Goal: Transaction & Acquisition: Purchase product/service

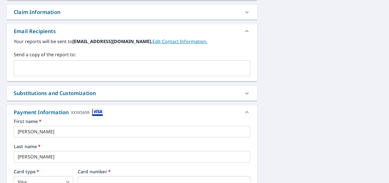
scroll to position [200, 0]
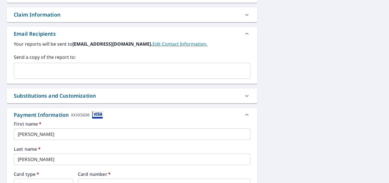
click at [325, 81] on div "3238 Olanta Hwy Olanta, SC 29114 Aerial Road A standard road map Aerial A detai…" at bounding box center [194, 65] width 389 height 425
drag, startPoint x: 353, startPoint y: 92, endPoint x: 338, endPoint y: 88, distance: 15.3
click at [348, 91] on div "3238 Olanta Hwy Olanta, SC 29114 Aerial Road A standard road map Aerial A detai…" at bounding box center [194, 65] width 389 height 425
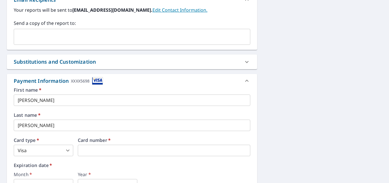
scroll to position [286, 0]
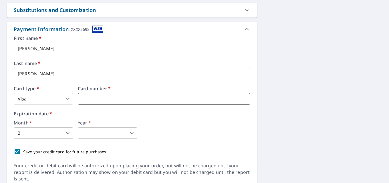
click at [102, 104] on iframe at bounding box center [164, 98] width 172 height 11
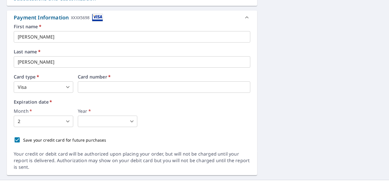
scroll to position [309, 0]
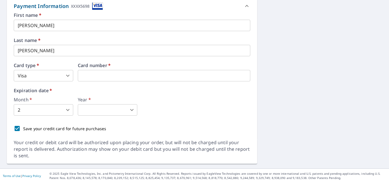
click at [97, 67] on label "Card number   *" at bounding box center [164, 65] width 172 height 5
click at [51, 113] on body "HL HL Dashboard Order History Cancel Order HL Dashboard / Finalize Order Finali…" at bounding box center [194, 91] width 389 height 183
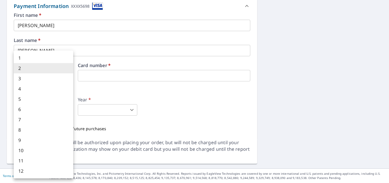
click at [211, 107] on div at bounding box center [194, 91] width 389 height 183
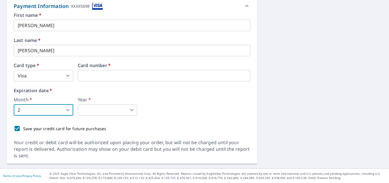
click at [69, 107] on body "HL HL Dashboard Order History Cancel Order HL Dashboard / Finalize Order Finali…" at bounding box center [194, 91] width 389 height 183
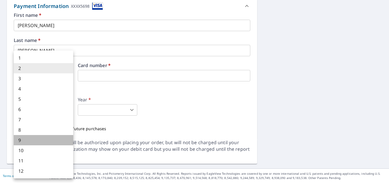
click at [39, 139] on li "9" at bounding box center [43, 140] width 59 height 10
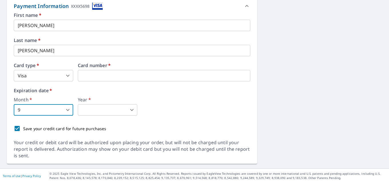
click at [134, 111] on body "HL HL Dashboard Order History Cancel Order HL Dashboard / Finalize Order Finali…" at bounding box center [194, 91] width 389 height 183
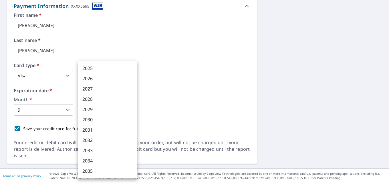
click at [103, 99] on li "2028" at bounding box center [107, 99] width 59 height 10
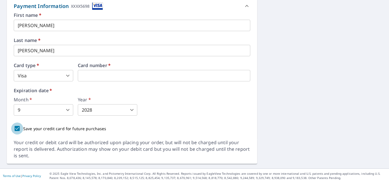
click at [17, 129] on input "Save your credit card for future purchases" at bounding box center [17, 129] width 12 height 12
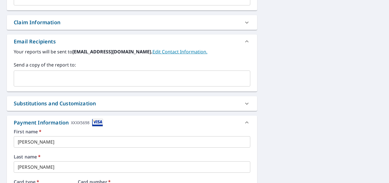
scroll to position [80, 0]
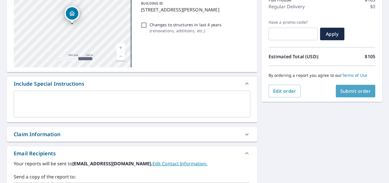
click at [354, 92] on span "Submit order" at bounding box center [355, 91] width 31 height 6
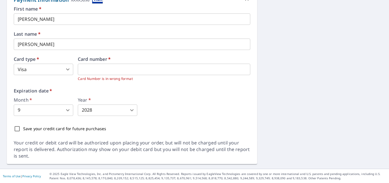
scroll to position [273, 0]
click at [131, 113] on body "HL HL Dashboard Order History Cancel Order HL Dashboard / Finalize Order Finali…" at bounding box center [194, 91] width 389 height 183
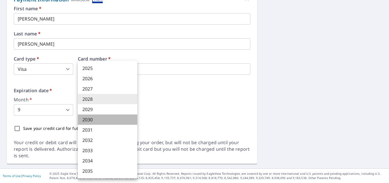
click at [112, 119] on li "2030" at bounding box center [107, 120] width 59 height 10
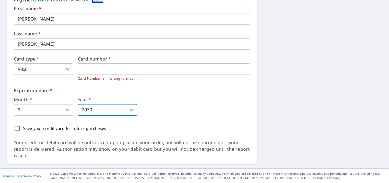
click at [239, 102] on div "Month   * 9 2 ​ Year   * 2030 2024 ​" at bounding box center [132, 106] width 236 height 18
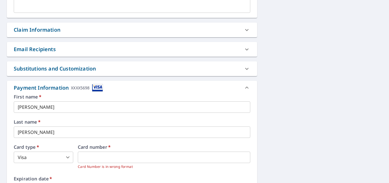
scroll to position [102, 0]
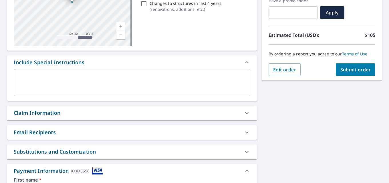
click at [338, 160] on div "3238 Olanta Hwy Olanta, SC 29114 Aerial Road A standard road map Aerial A detai…" at bounding box center [194, 145] width 389 height 389
click at [363, 72] on span "Submit order" at bounding box center [355, 70] width 31 height 6
click at [353, 74] on button "Submit order" at bounding box center [356, 69] width 40 height 13
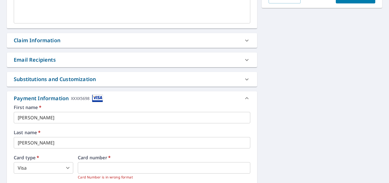
scroll to position [45, 0]
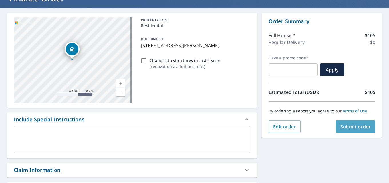
click at [358, 124] on span "Submit order" at bounding box center [355, 127] width 31 height 6
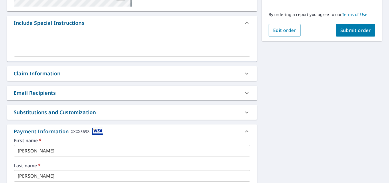
scroll to position [245, 0]
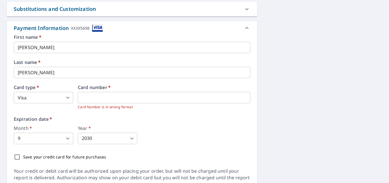
drag, startPoint x: 139, startPoint y: 95, endPoint x: 27, endPoint y: 97, distance: 112.9
click at [27, 97] on div "Card type   * Visa 2 ​ Card number   * Card Number is in wrong format" at bounding box center [132, 97] width 236 height 25
click at [129, 102] on iframe at bounding box center [164, 97] width 172 height 11
click at [130, 102] on iframe at bounding box center [164, 97] width 172 height 11
click at [139, 93] on iframe at bounding box center [164, 97] width 172 height 11
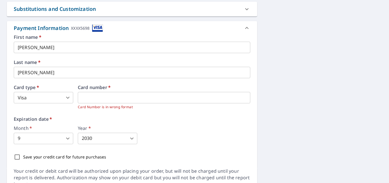
click at [60, 139] on body "HL HL Dashboard Order History Cancel Order HL Dashboard / Finalize Order Finali…" at bounding box center [194, 91] width 389 height 183
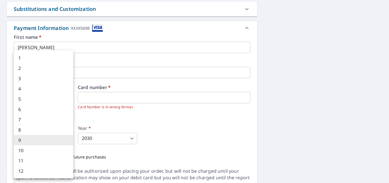
click at [96, 140] on div at bounding box center [194, 91] width 389 height 183
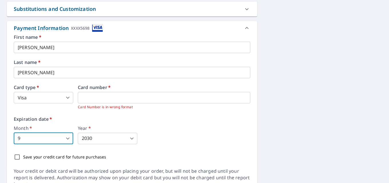
click at [102, 140] on body "HL HL Dashboard Order History Cancel Order HL Dashboard / Finalize Order Finali…" at bounding box center [194, 91] width 389 height 183
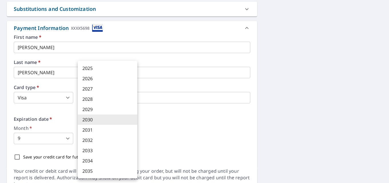
click at [94, 100] on li "2028" at bounding box center [107, 99] width 59 height 10
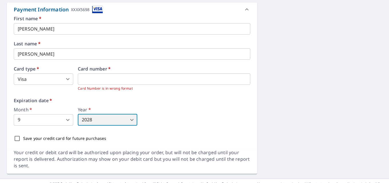
scroll to position [273, 0]
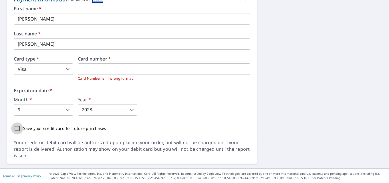
click at [16, 128] on input "Save your credit card for future purchases" at bounding box center [17, 129] width 12 height 12
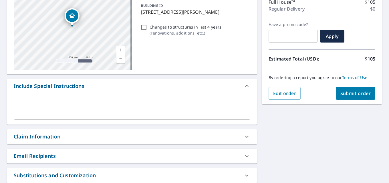
scroll to position [73, 0]
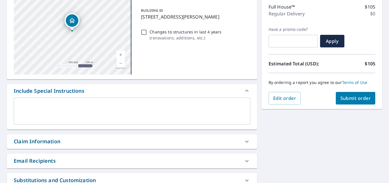
click at [363, 95] on span "Submit order" at bounding box center [355, 98] width 31 height 6
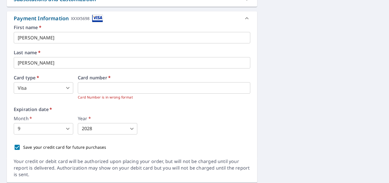
scroll to position [273, 0]
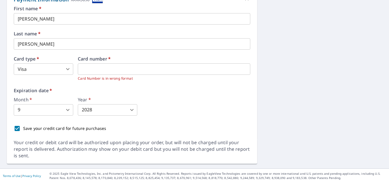
click at [94, 89] on label "Expiration date   *" at bounding box center [132, 90] width 236 height 5
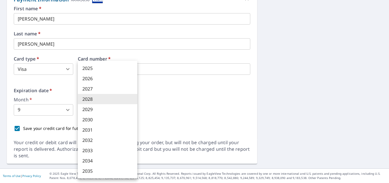
click at [112, 109] on body "HL HL Dashboard Order History Cancel Order HL Dashboard / Finalize Order Finali…" at bounding box center [194, 91] width 389 height 183
click at [109, 97] on li "2028" at bounding box center [107, 99] width 59 height 10
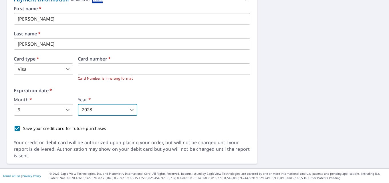
drag, startPoint x: 23, startPoint y: 129, endPoint x: 20, endPoint y: 129, distance: 3.8
click at [22, 129] on div "Save your credit card for future purchases" at bounding box center [132, 129] width 236 height 12
click at [19, 129] on input "Save your credit card for future purchases" at bounding box center [17, 129] width 12 height 12
checkbox input "false"
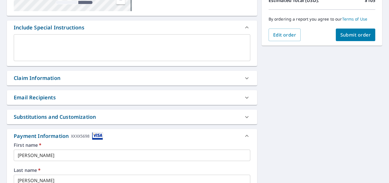
scroll to position [130, 0]
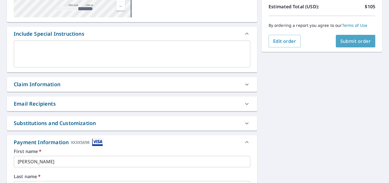
click at [336, 44] on button "Submit order" at bounding box center [356, 41] width 40 height 13
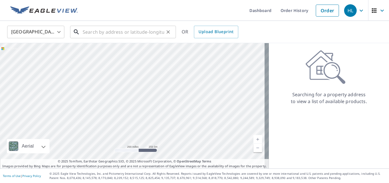
click at [106, 29] on input "text" at bounding box center [123, 32] width 81 height 16
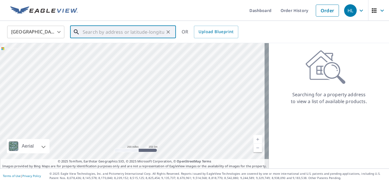
click at [108, 35] on input "text" at bounding box center [123, 32] width 81 height 16
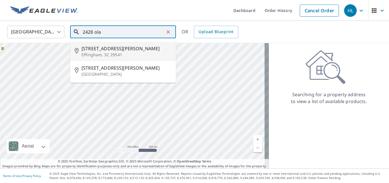
click at [110, 55] on p "Effingham, SC 29541" at bounding box center [126, 55] width 90 height 6
type input "[STREET_ADDRESS]"
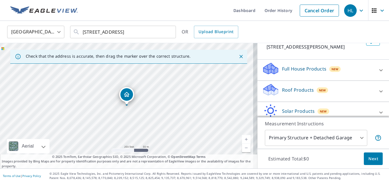
scroll to position [59, 0]
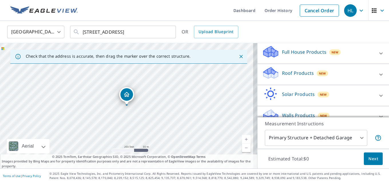
click at [310, 55] on p "Full House Products" at bounding box center [304, 52] width 44 height 7
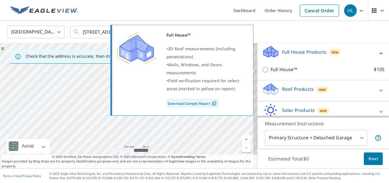
click at [306, 71] on label "Full House™ $105" at bounding box center [327, 69] width 114 height 7
click at [270, 71] on input "Full House™ $105" at bounding box center [266, 69] width 9 height 7
checkbox input "true"
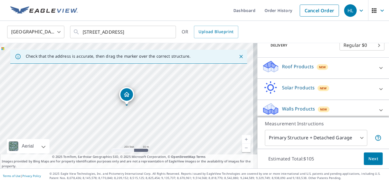
scroll to position [105, 0]
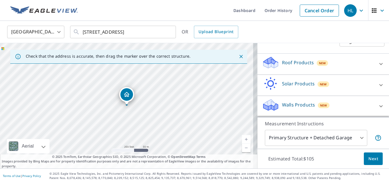
click at [374, 139] on icon at bounding box center [377, 138] width 7 height 7
click at [374, 155] on button "Next" at bounding box center [373, 159] width 19 height 13
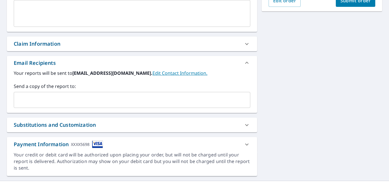
scroll to position [171, 0]
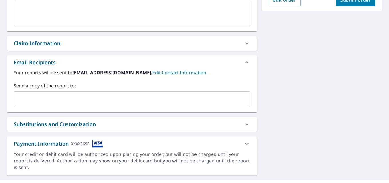
click at [50, 96] on input "text" at bounding box center [127, 99] width 223 height 11
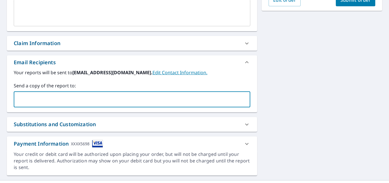
click at [50, 96] on input "text" at bounding box center [127, 99] width 223 height 11
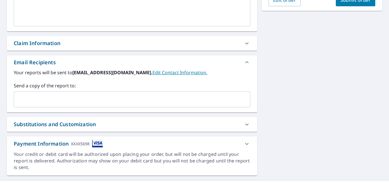
click at [3, 84] on div "[STREET_ADDRESS] Aerial Road A standard road map Aerial A detailed look from ab…" at bounding box center [194, 30] width 389 height 299
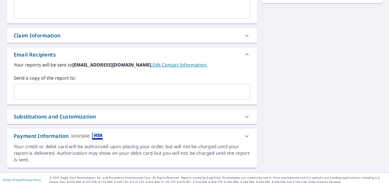
scroll to position [183, 0]
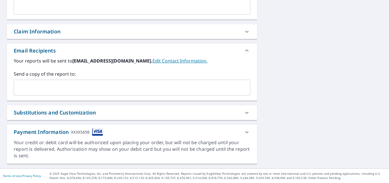
click at [252, 131] on div "Payment Information XXXX5698" at bounding box center [132, 132] width 250 height 15
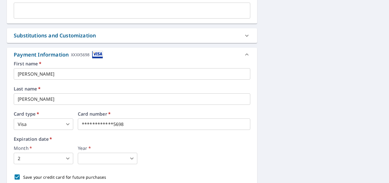
scroll to position [269, 0]
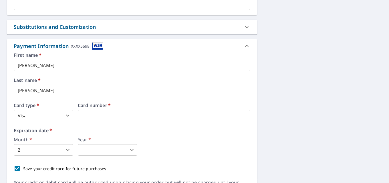
drag, startPoint x: 126, startPoint y: 116, endPoint x: 56, endPoint y: 136, distance: 72.9
click at [65, 150] on body "HL HL Dashboard Order History Cancel Order HL Dashboard / Finalize Order Finali…" at bounding box center [194, 91] width 389 height 183
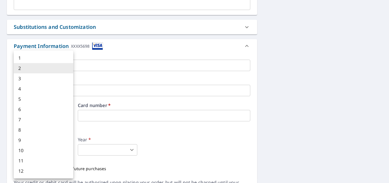
click at [35, 142] on li "9" at bounding box center [43, 140] width 59 height 10
type input "9"
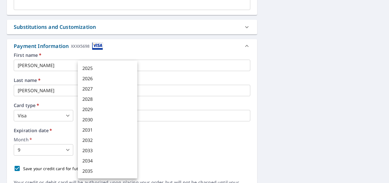
click at [131, 150] on body "HL HL Dashboard Order History Cancel Order HL Dashboard / Finalize Order Finali…" at bounding box center [194, 91] width 389 height 183
click at [102, 119] on li "2030" at bounding box center [107, 120] width 59 height 10
type input "2030"
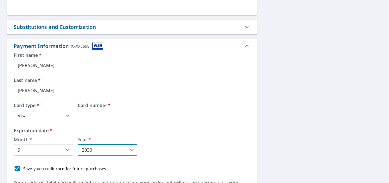
click at [194, 148] on div "Month   * 9 9 ​ Year   * 2030 2030 ​" at bounding box center [132, 146] width 236 height 18
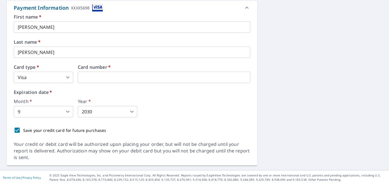
scroll to position [309, 0]
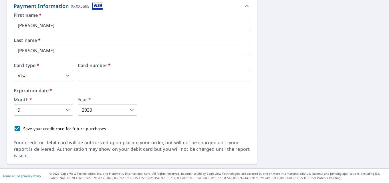
click at [61, 80] on body "HL HL Dashboard Order History Cancel Order HL Dashboard / Finalize Order Finali…" at bounding box center [194, 91] width 389 height 183
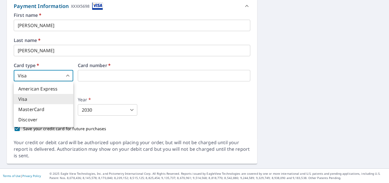
click at [59, 78] on div at bounding box center [194, 91] width 389 height 183
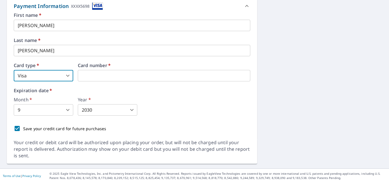
click at [17, 127] on input "Save your credit card for future purchases" at bounding box center [17, 129] width 12 height 12
checkbox input "false"
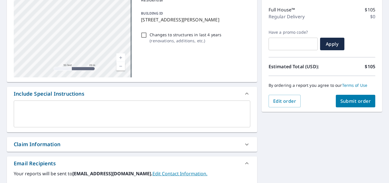
scroll to position [80, 0]
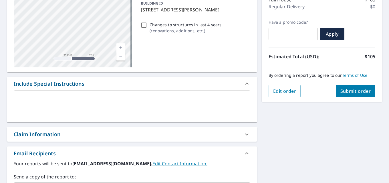
click at [88, 135] on div "Claim Information" at bounding box center [127, 135] width 226 height 8
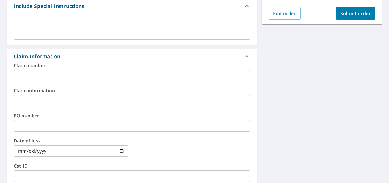
scroll to position [166, 0]
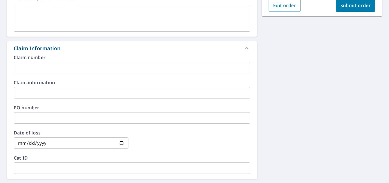
click at [69, 53] on div "Claim Information" at bounding box center [132, 48] width 250 height 14
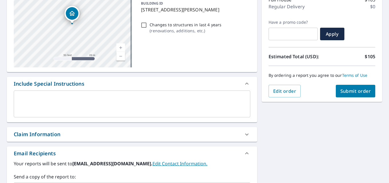
scroll to position [109, 0]
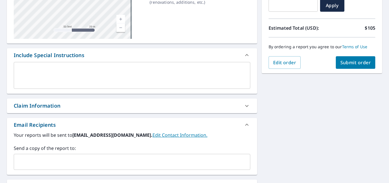
click at [155, 130] on div "Email Recipients" at bounding box center [132, 125] width 250 height 14
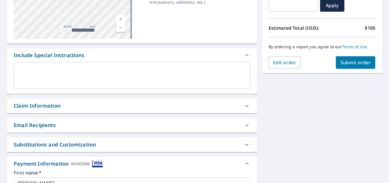
click at [155, 129] on div "Email Recipients" at bounding box center [132, 125] width 250 height 15
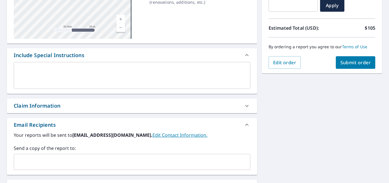
click at [157, 134] on link "Edit Contact Information." at bounding box center [179, 135] width 55 height 6
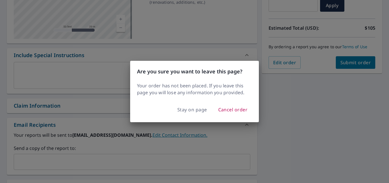
click at [193, 112] on span "Stay on page" at bounding box center [192, 110] width 30 height 8
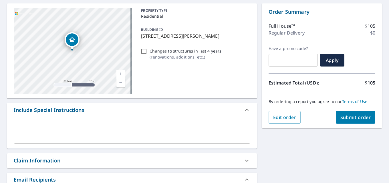
scroll to position [0, 0]
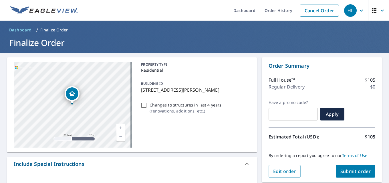
click at [357, 169] on span "Submit order" at bounding box center [355, 171] width 31 height 6
